Goal: Transaction & Acquisition: Obtain resource

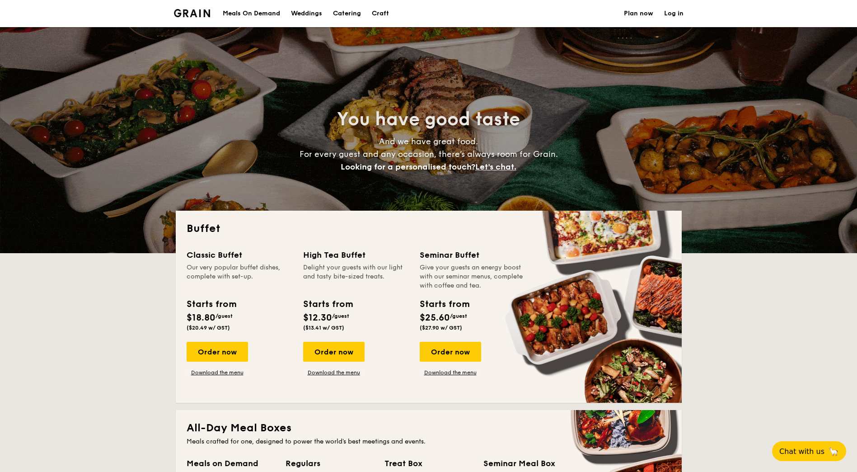
select select
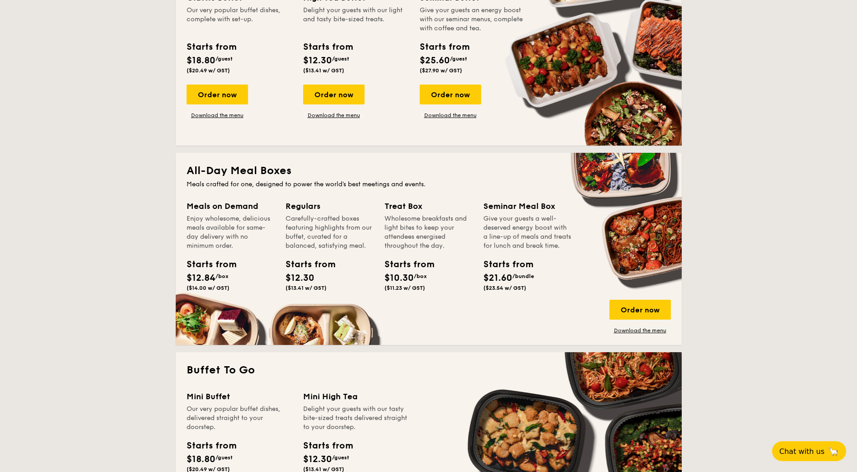
scroll to position [271, 0]
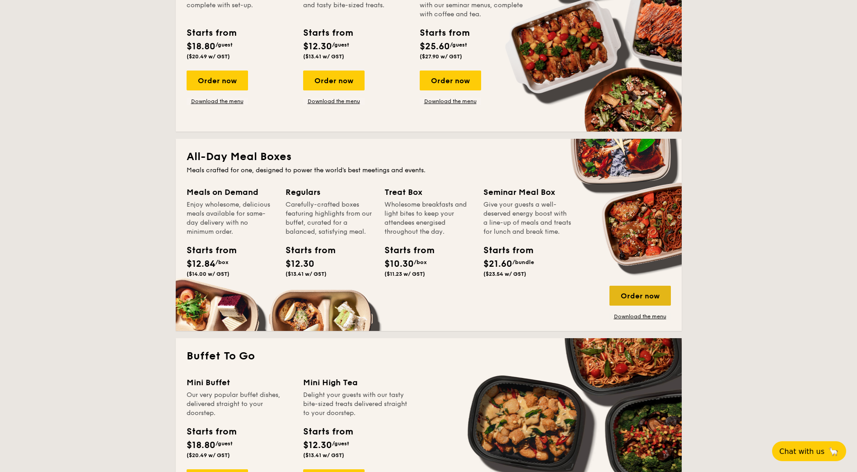
click at [638, 297] on div "Order now" at bounding box center [639, 296] width 61 height 20
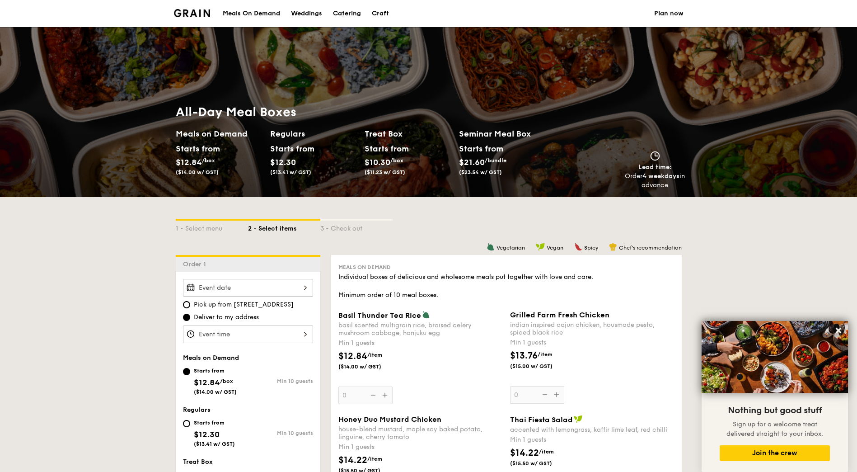
select select
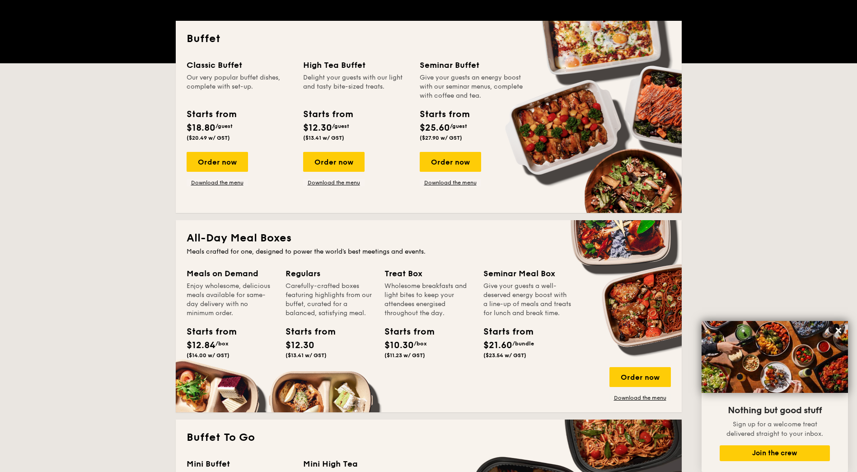
scroll to position [337, 0]
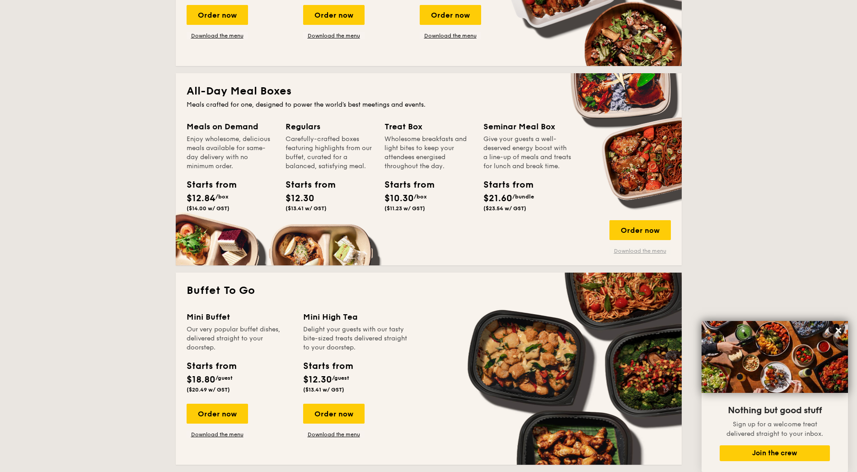
click at [652, 250] on link "Download the menu" at bounding box center [639, 250] width 61 height 7
